Goal: Task Accomplishment & Management: Complete application form

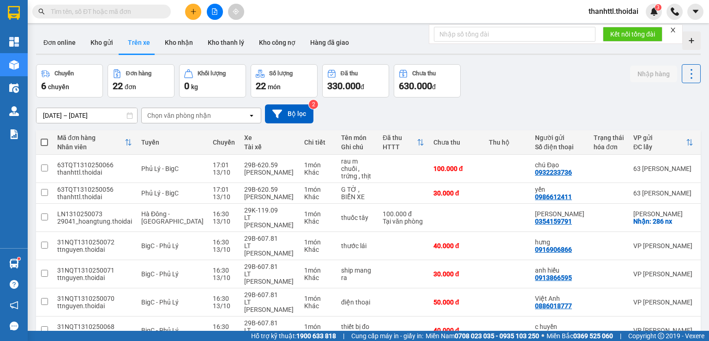
click at [200, 16] on div at bounding box center [214, 12] width 69 height 16
click at [198, 13] on button at bounding box center [193, 12] width 16 height 16
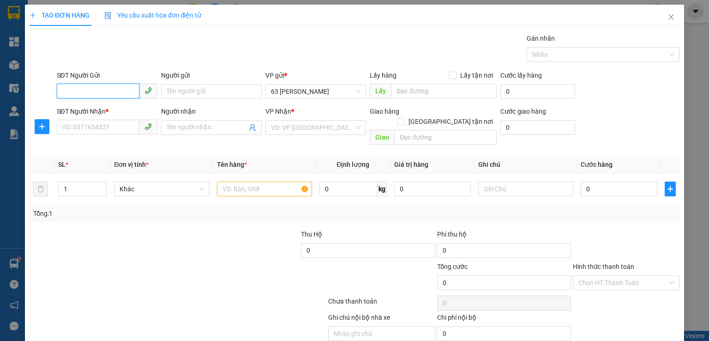
click at [102, 89] on input "SĐT Người Gửi" at bounding box center [98, 91] width 83 height 15
click at [101, 115] on div "0986612411 - yến" at bounding box center [106, 109] width 100 height 15
type input "0986612411"
type input "yến"
type input "0986612411"
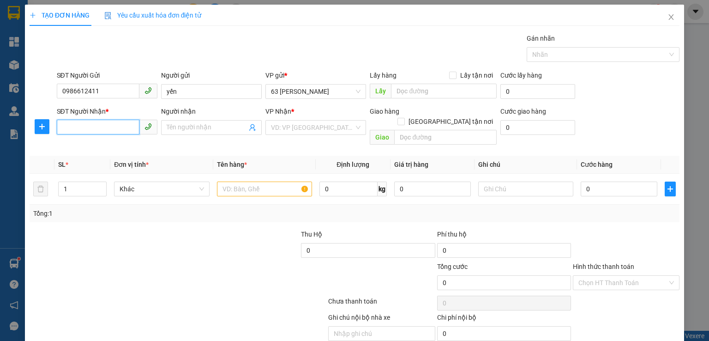
click at [116, 130] on input "SĐT Người Nhận *" at bounding box center [98, 127] width 83 height 15
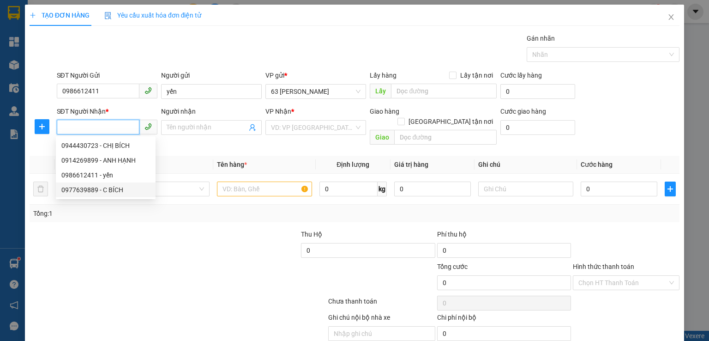
click at [114, 191] on div "0977639889 - C BÍCH" at bounding box center [105, 190] width 89 height 10
type input "0977639889"
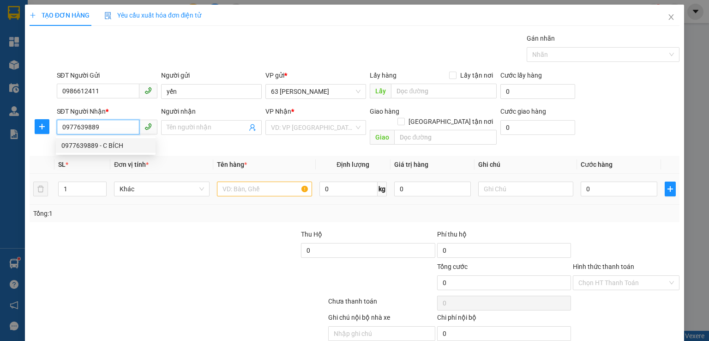
type input "C BÍCH"
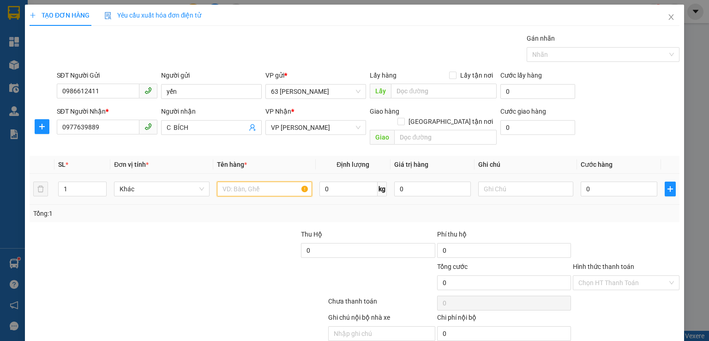
click at [259, 182] on input "text" at bounding box center [264, 189] width 95 height 15
type input "t liệu"
click at [617, 182] on input "0" at bounding box center [619, 189] width 77 height 15
type input "3"
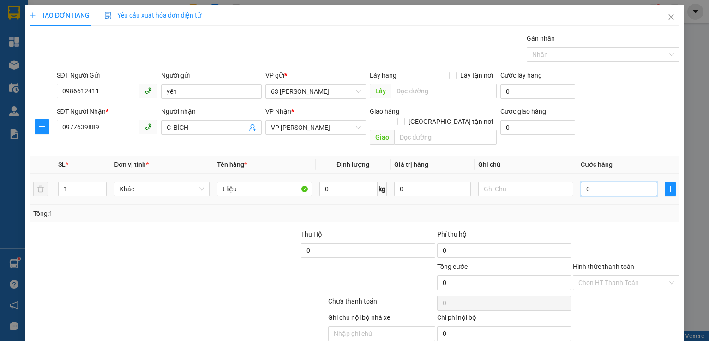
type input "3"
type input "30"
type input "300"
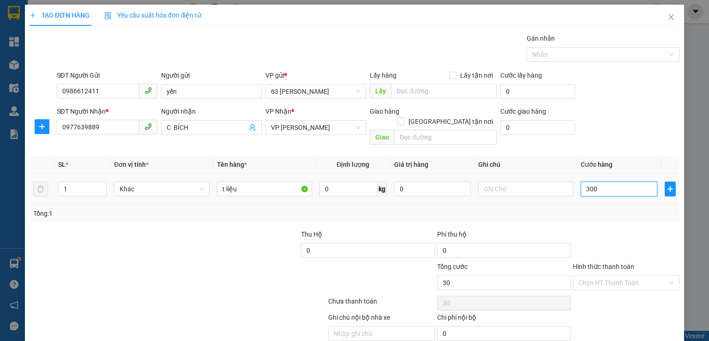
type input "300"
type input "3.000"
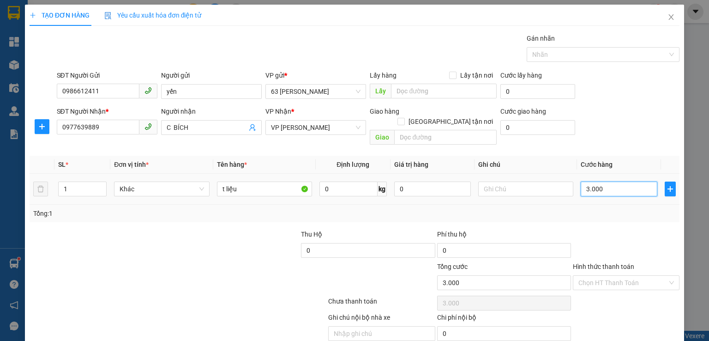
type input "30.000"
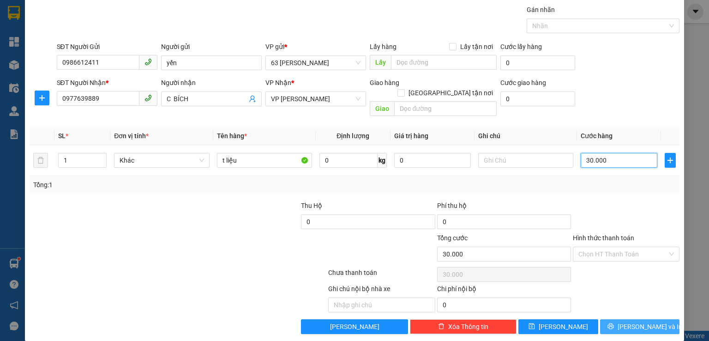
type input "30.000"
click at [645, 321] on span "[PERSON_NAME] và In" at bounding box center [650, 326] width 65 height 10
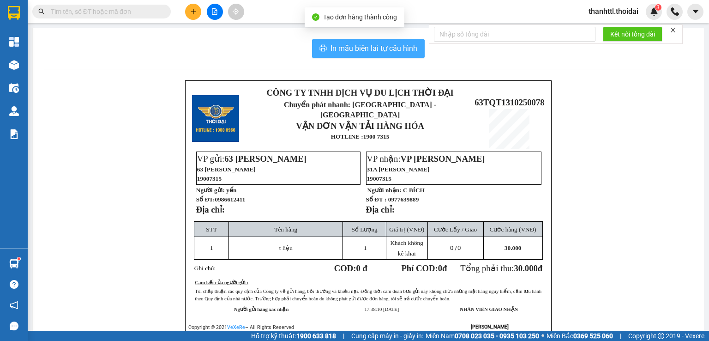
click at [382, 47] on span "In mẫu biên lai tự cấu hình" at bounding box center [374, 48] width 87 height 12
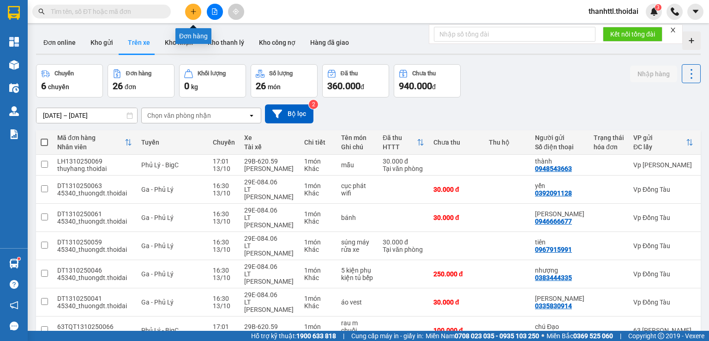
click at [198, 12] on button at bounding box center [193, 12] width 16 height 16
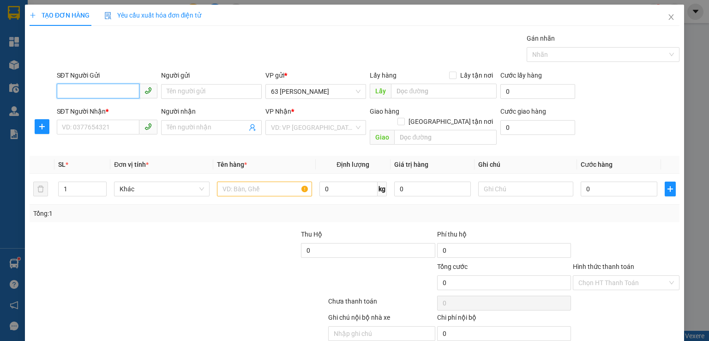
click at [108, 92] on input "SĐT Người Gửi" at bounding box center [98, 91] width 83 height 15
click at [106, 91] on input "SĐT Người Gửi" at bounding box center [98, 91] width 83 height 15
click at [133, 110] on div "0989380368 - Đinh nhung- gửi giấy tờ" at bounding box center [115, 109] width 109 height 10
type input "0989380368"
type input "Đinh nhung- gửi giấy tờ"
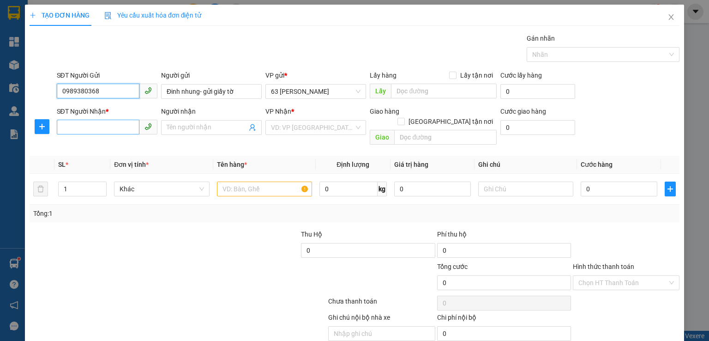
type input "0989380368"
click at [124, 126] on input "SĐT Người Nhận *" at bounding box center [98, 127] width 83 height 15
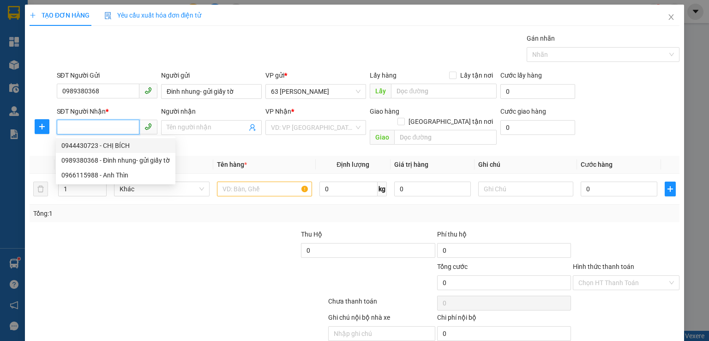
click at [122, 147] on div "0944430723 - CHỊ BÍCH" at bounding box center [115, 145] width 109 height 10
type input "0944430723"
type input "CHỊ BÍCH"
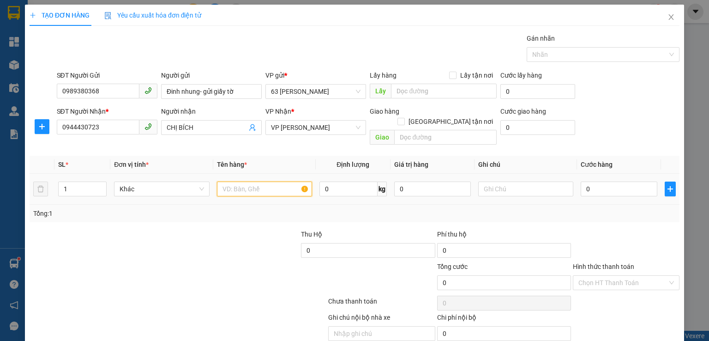
click at [260, 183] on input "text" at bounding box center [264, 189] width 95 height 15
type input "t liệu"
click at [594, 182] on input "0" at bounding box center [619, 189] width 77 height 15
type input "3"
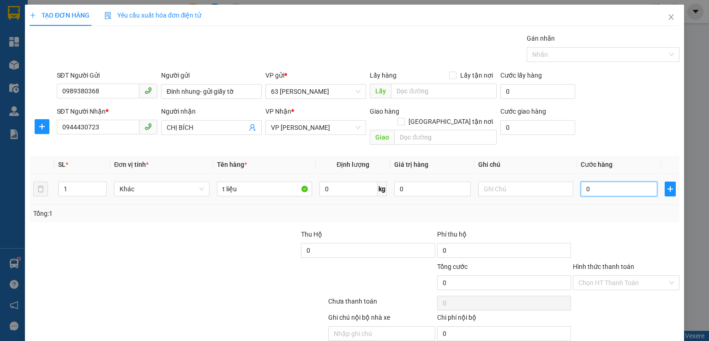
type input "3"
type input "30"
type input "300"
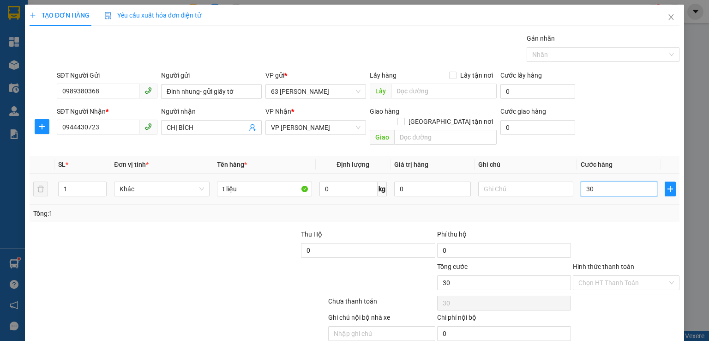
type input "300"
type input "3.000"
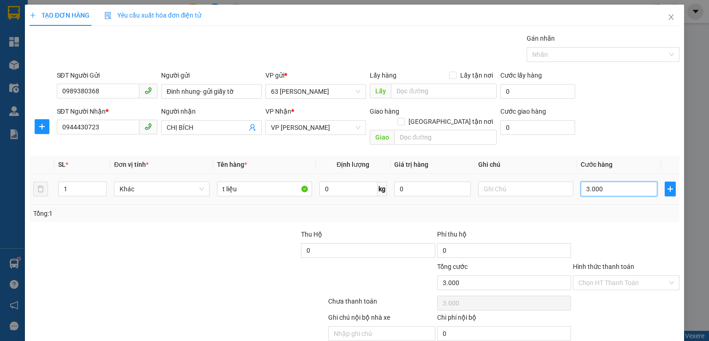
type input "30.000"
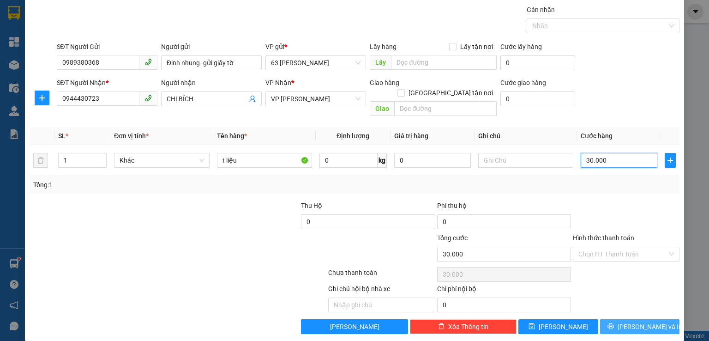
type input "30.000"
click at [615, 319] on button "[PERSON_NAME] và In" at bounding box center [640, 326] width 80 height 15
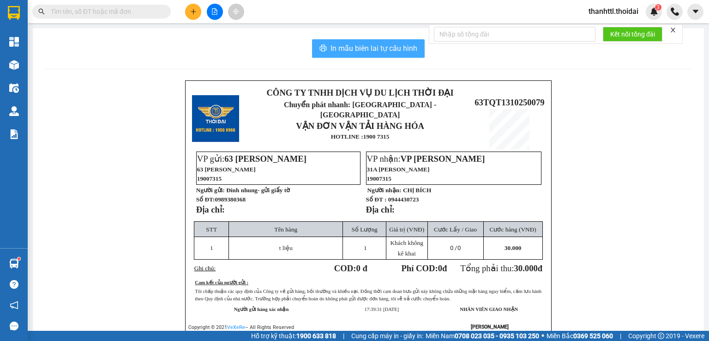
click at [406, 45] on span "In mẫu biên lai tự cấu hình" at bounding box center [374, 48] width 87 height 12
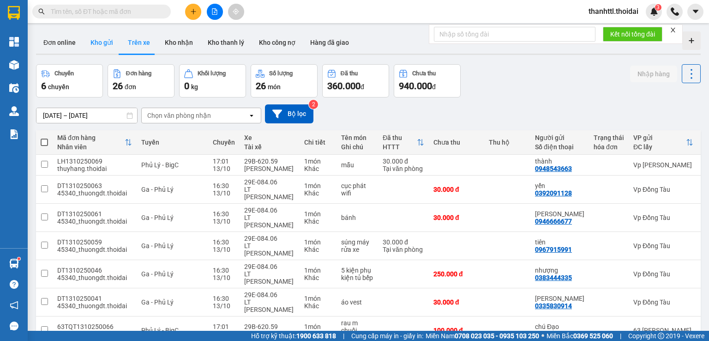
click at [103, 47] on button "Kho gửi" at bounding box center [101, 42] width 37 height 22
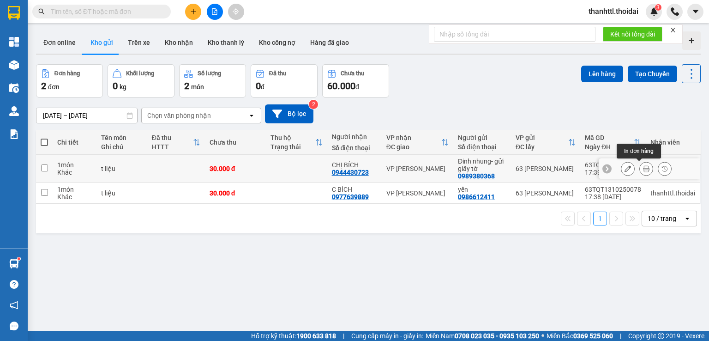
click at [641, 172] on button at bounding box center [646, 169] width 13 height 16
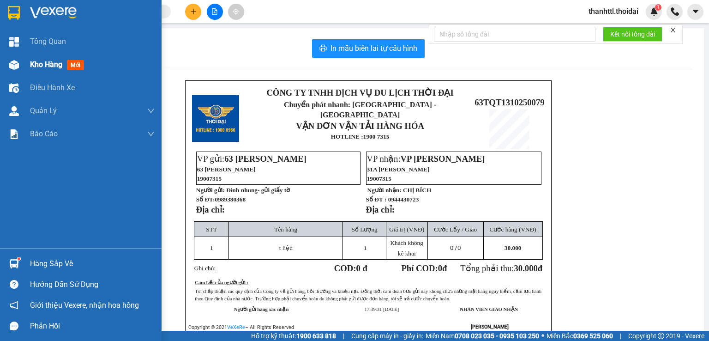
click at [45, 65] on span "Kho hàng" at bounding box center [46, 64] width 32 height 9
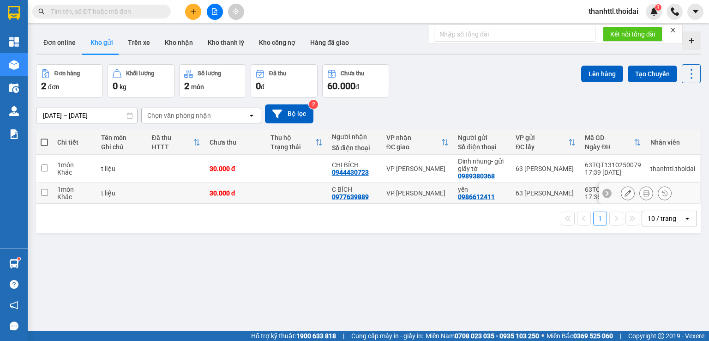
click at [643, 193] on icon at bounding box center [646, 193] width 6 height 6
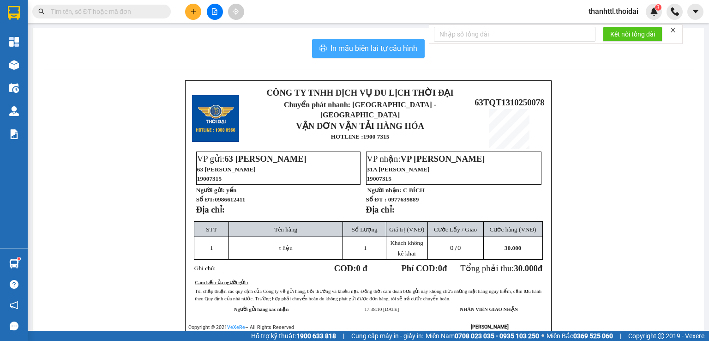
click at [346, 49] on span "In mẫu biên lai tự cấu hình" at bounding box center [374, 48] width 87 height 12
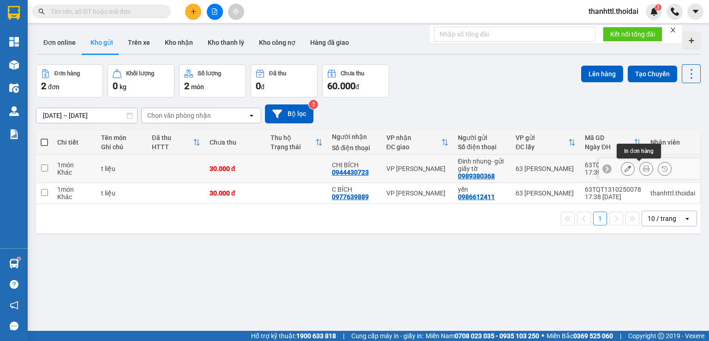
click at [643, 167] on icon at bounding box center [646, 168] width 6 height 6
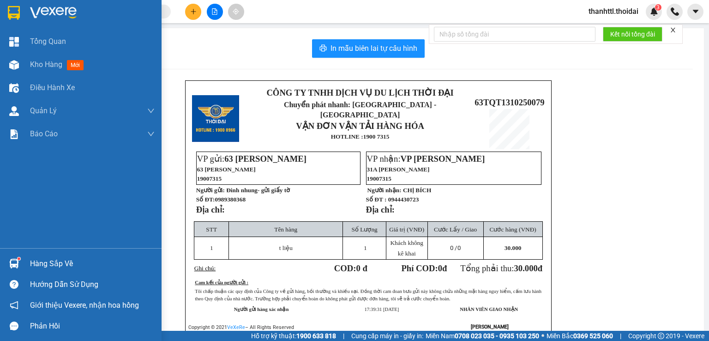
click at [24, 264] on div "Hàng sắp về" at bounding box center [81, 263] width 162 height 21
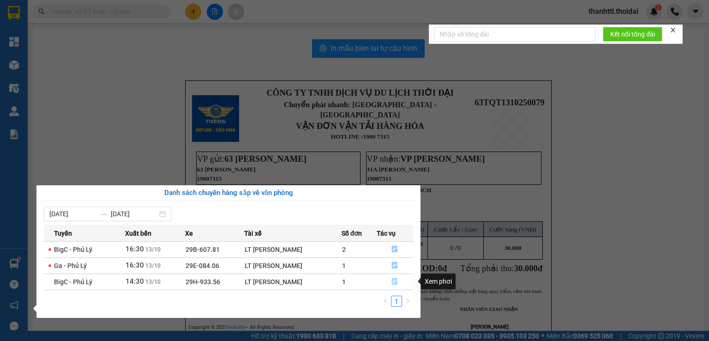
click at [395, 279] on icon "file-done" at bounding box center [395, 281] width 6 height 6
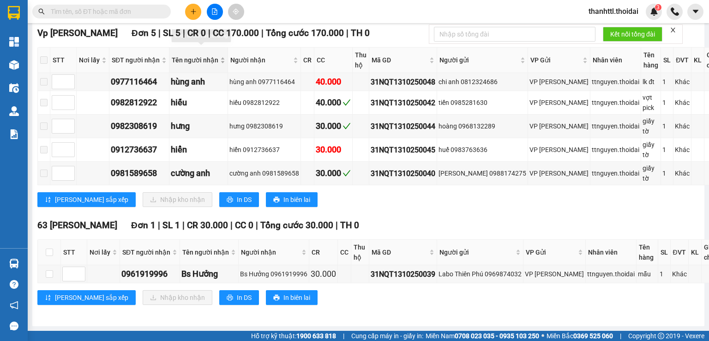
scroll to position [152, 0]
click at [46, 270] on input "checkbox" at bounding box center [49, 273] width 7 height 7
checkbox input "true"
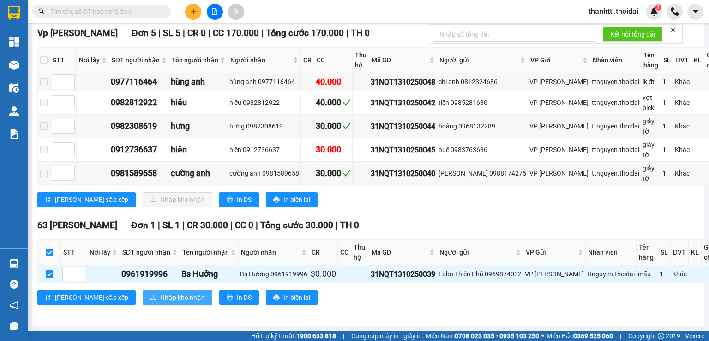
click at [160, 292] on span "Nhập kho nhận" at bounding box center [182, 297] width 45 height 10
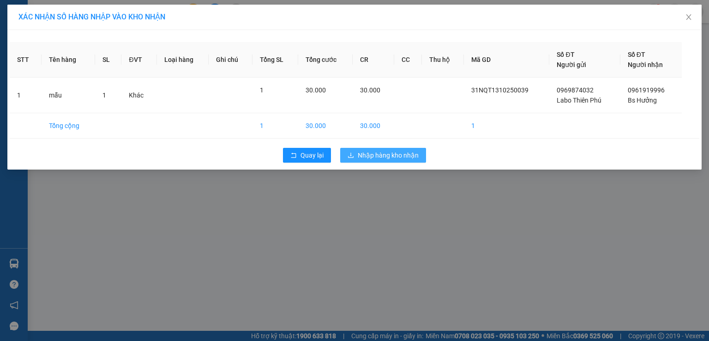
click at [374, 154] on span "Nhập hàng kho nhận" at bounding box center [388, 155] width 61 height 10
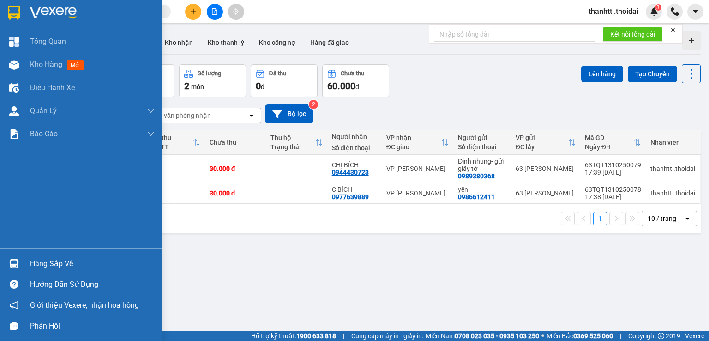
click at [53, 270] on div "Hàng sắp về" at bounding box center [81, 263] width 162 height 21
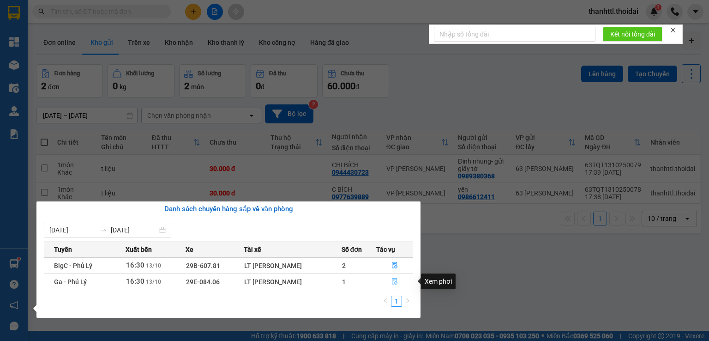
click at [392, 281] on icon "file-done" at bounding box center [395, 281] width 6 height 6
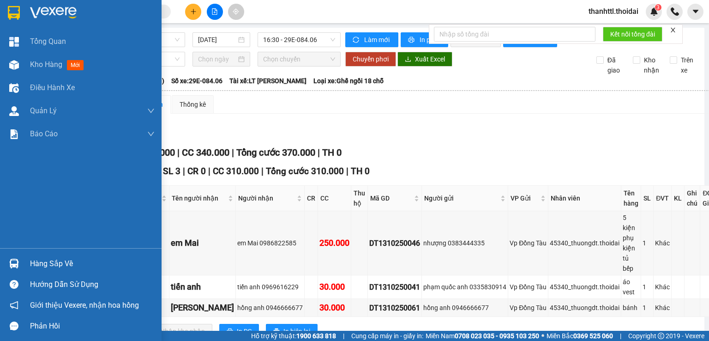
click at [36, 262] on div "Hàng sắp về" at bounding box center [92, 264] width 125 height 14
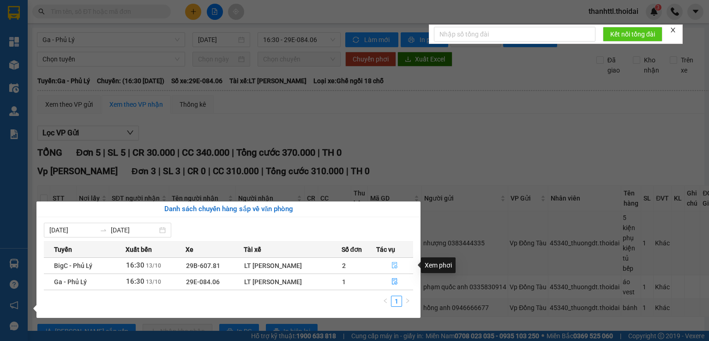
click at [390, 266] on button "button" at bounding box center [395, 265] width 36 height 15
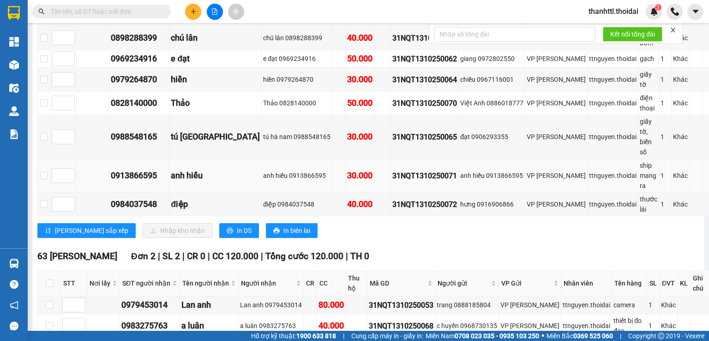
scroll to position [277, 0]
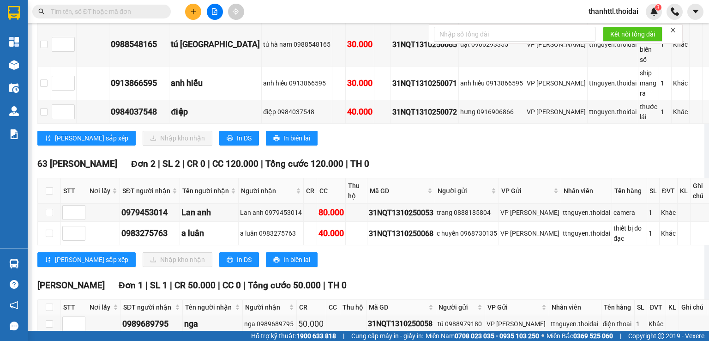
click at [627, 15] on span "thanhttl.thoidai" at bounding box center [614, 12] width 65 height 12
click at [606, 30] on span "Đăng xuất" at bounding box center [617, 29] width 47 height 10
